Goal: Find specific page/section: Find specific page/section

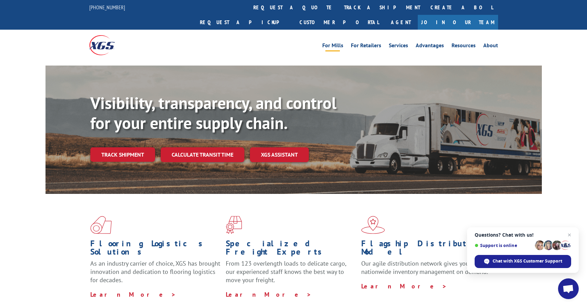
click at [334, 43] on link "For Mills" at bounding box center [332, 47] width 21 height 8
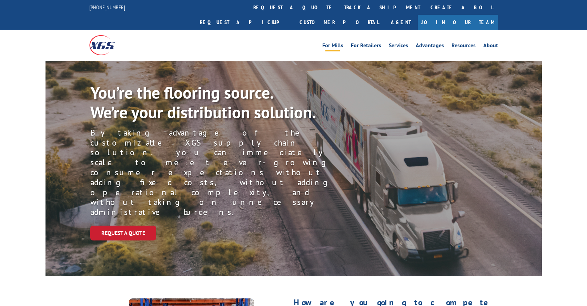
click at [361, 43] on link "For Retailers" at bounding box center [366, 47] width 30 height 8
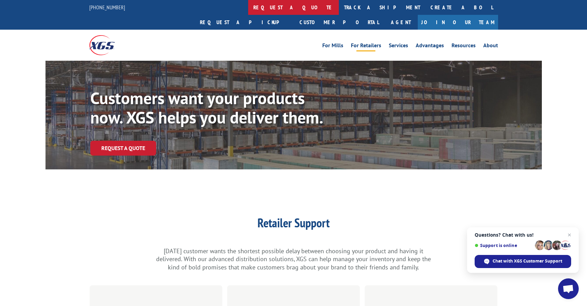
click at [248, 7] on link "request a quote" at bounding box center [293, 7] width 91 height 15
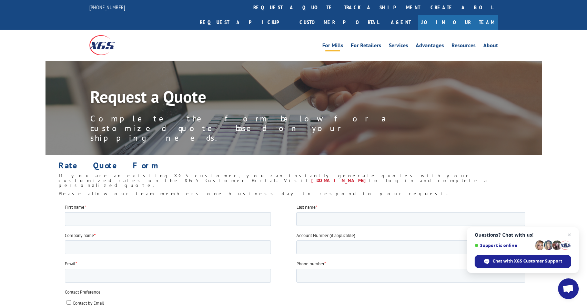
click at [339, 43] on link "For Mills" at bounding box center [332, 47] width 21 height 8
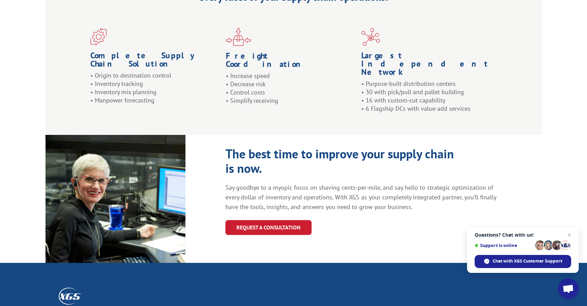
scroll to position [724, 0]
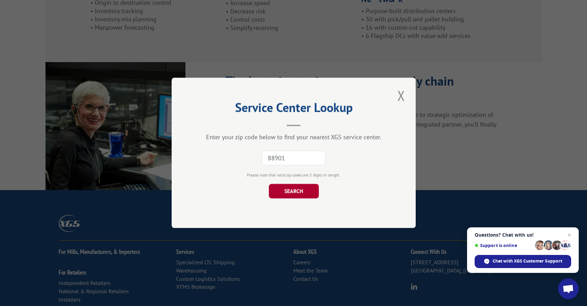
type input "88901"
click at [294, 192] on button "SEARCH" at bounding box center [293, 191] width 50 height 14
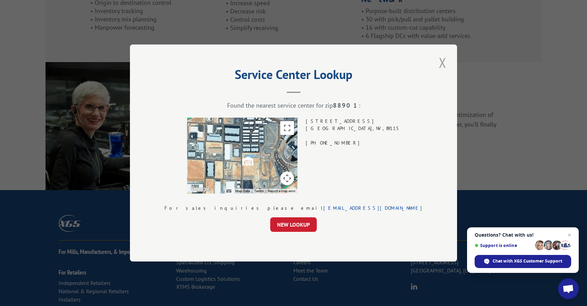
click at [437, 63] on button "Close modal" at bounding box center [443, 62] width 12 height 19
